Goal: Find specific page/section: Find specific page/section

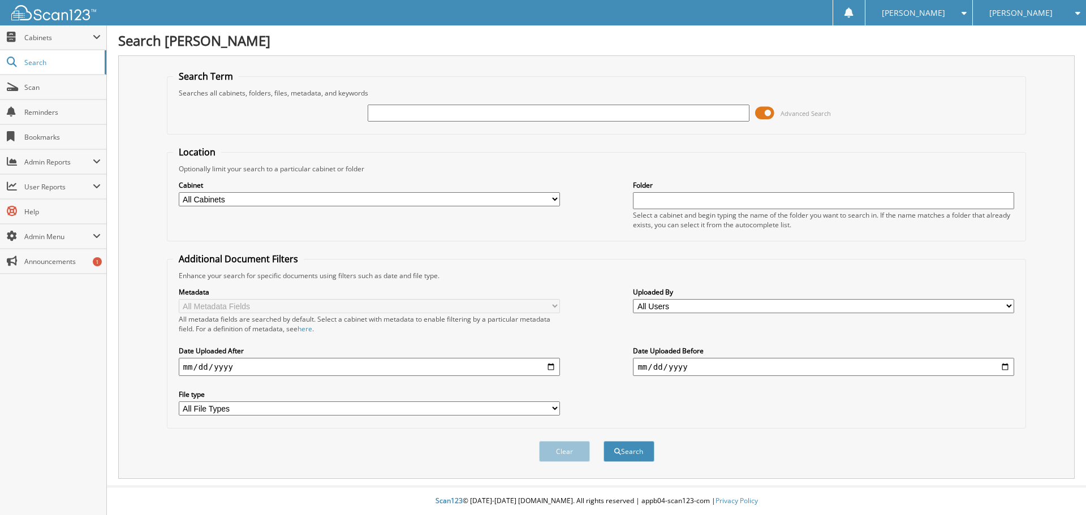
click at [1055, 19] on div "[PERSON_NAME]" at bounding box center [1029, 12] width 102 height 25
click at [1009, 40] on link "[PERSON_NAME] Chevrolet Buick Inc" at bounding box center [1028, 40] width 113 height 31
type input "[PERSON_NAME]"
click at [603, 441] on button "Search" at bounding box center [628, 451] width 51 height 21
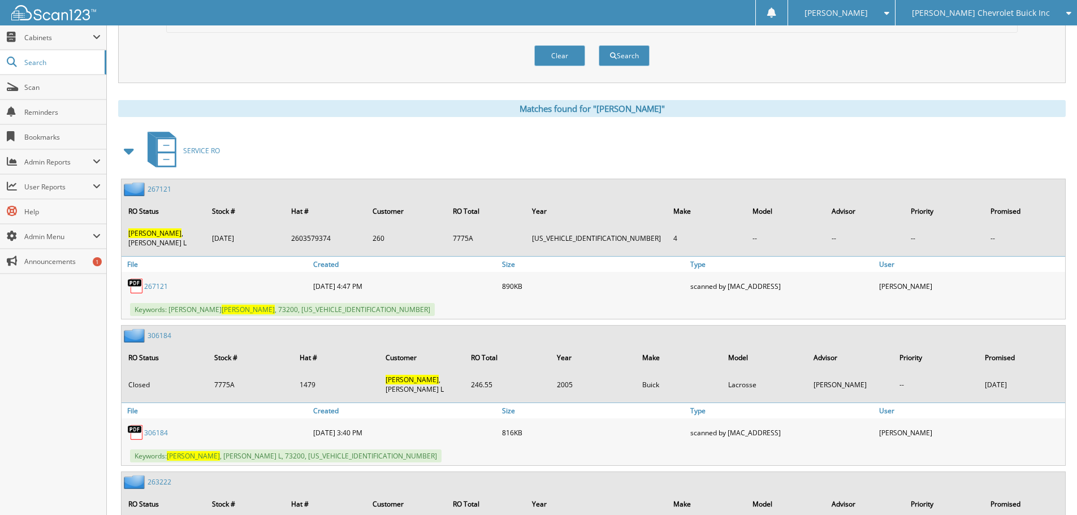
click at [135, 149] on span at bounding box center [130, 151] width 16 height 20
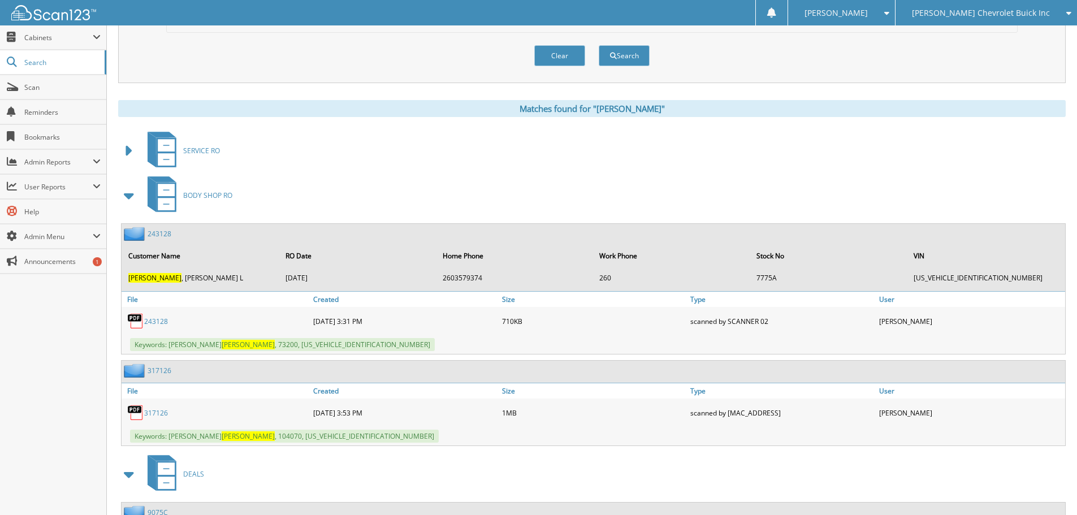
click at [135, 202] on span at bounding box center [130, 195] width 16 height 20
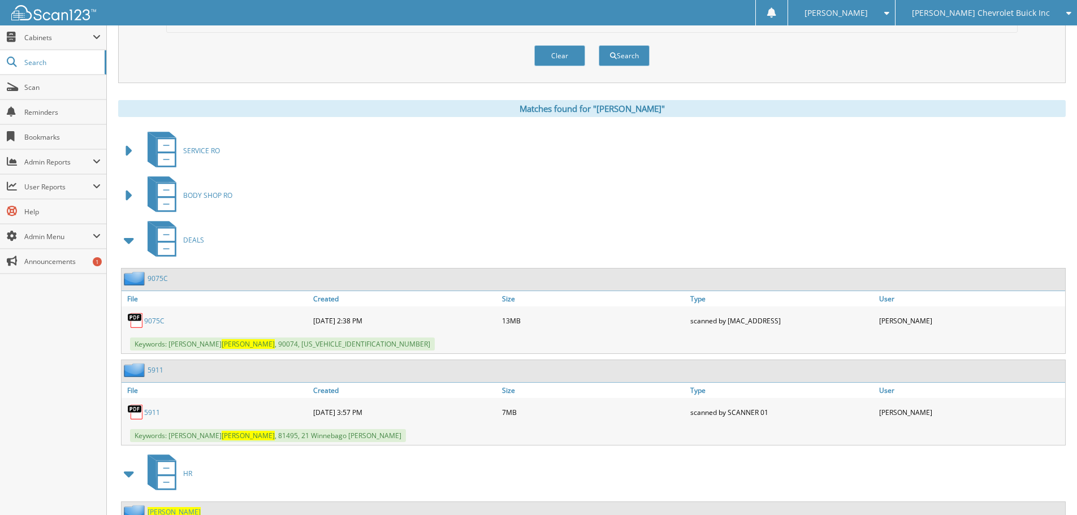
click at [128, 243] on span at bounding box center [130, 240] width 16 height 20
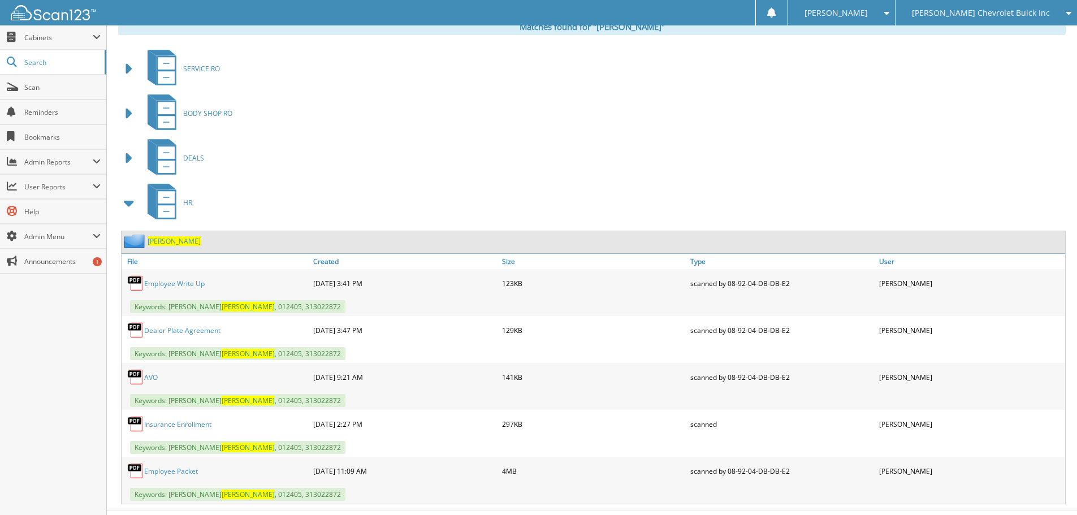
scroll to position [502, 0]
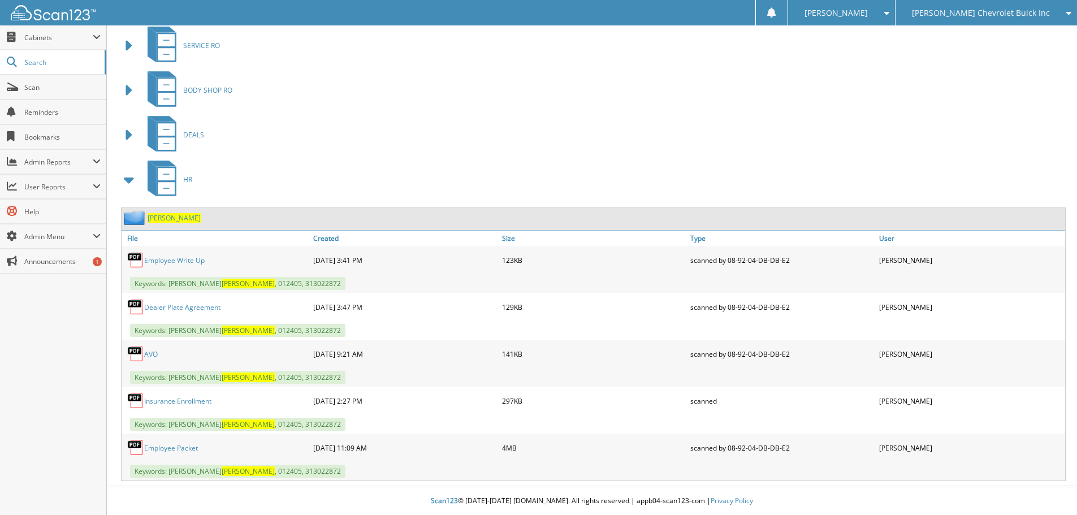
click at [191, 305] on link "Dealer Plate Agreement" at bounding box center [182, 307] width 76 height 10
